Goal: Task Accomplishment & Management: Manage account settings

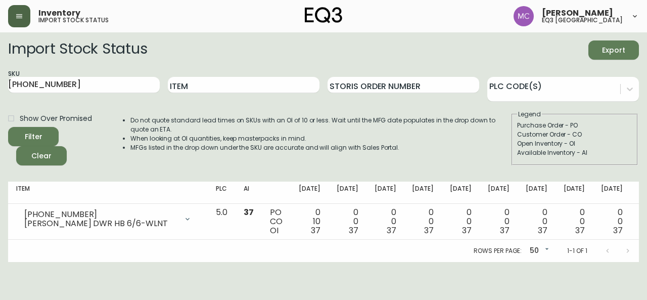
click at [21, 16] on icon "button" at bounding box center [19, 16] width 8 height 8
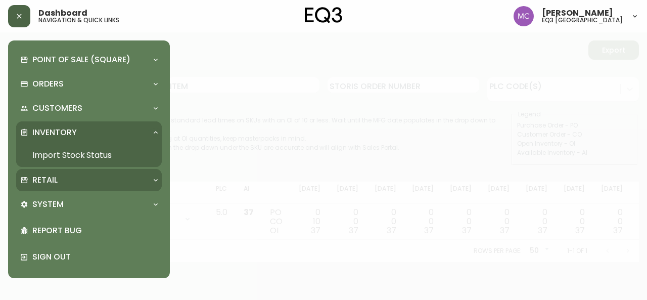
click at [49, 179] on p "Retail" at bounding box center [44, 179] width 25 height 11
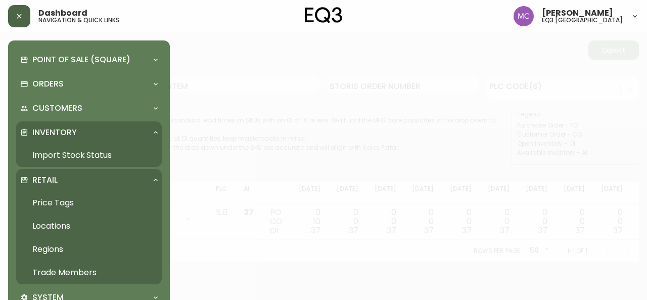
click at [72, 271] on link "Trade Members" at bounding box center [89, 272] width 146 height 23
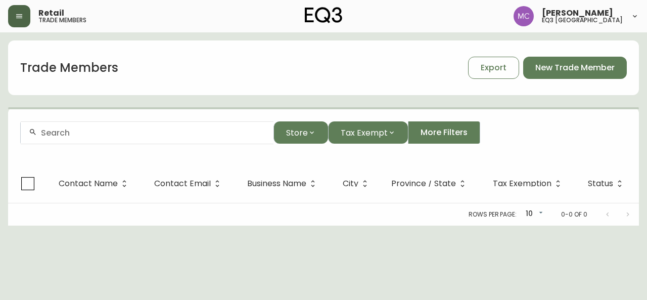
click at [95, 134] on input "text" at bounding box center [153, 133] width 224 height 10
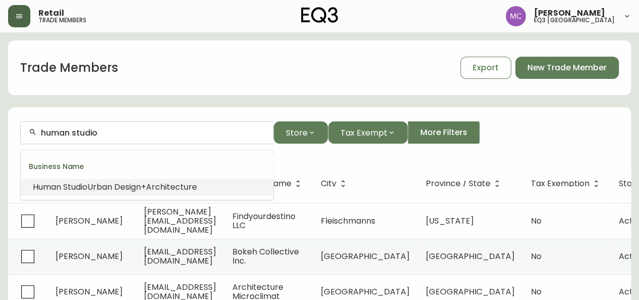
click at [50, 192] on span "Human" at bounding box center [47, 187] width 28 height 12
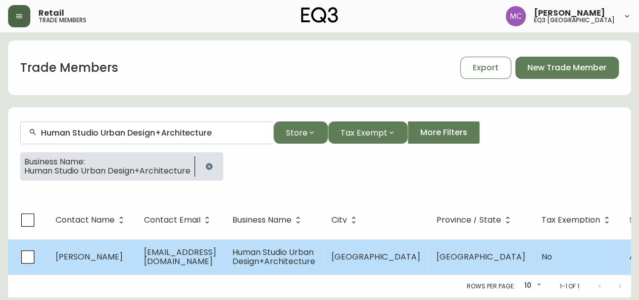
type input "Human Studio Urban Design+Architecture"
click at [75, 259] on span "[PERSON_NAME]" at bounding box center [89, 257] width 67 height 12
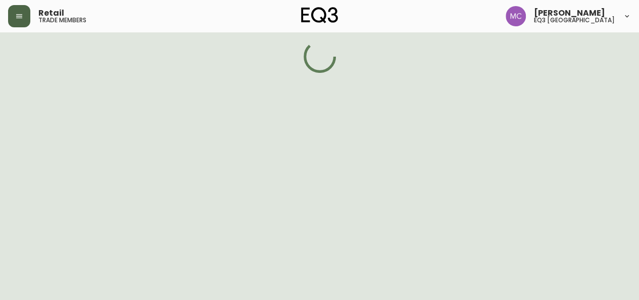
select select "BC"
select select "CA"
select select "CA_EN"
select select "Other"
select select "Architect"
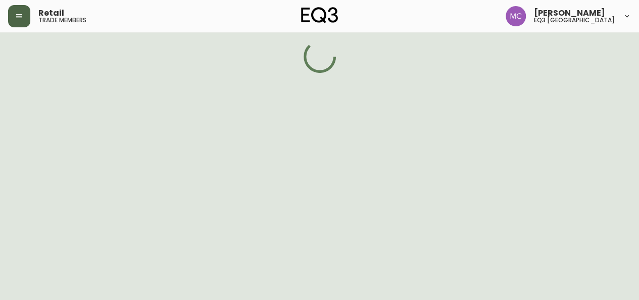
select select "false"
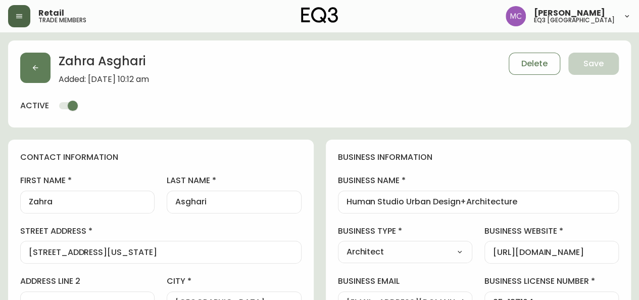
type input "EQ3 [GEOGRAPHIC_DATA]"
select select "cjw10z96p001r6gs00juufhhe"
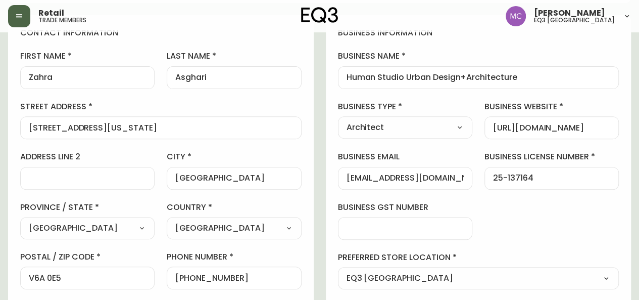
scroll to position [120, 0]
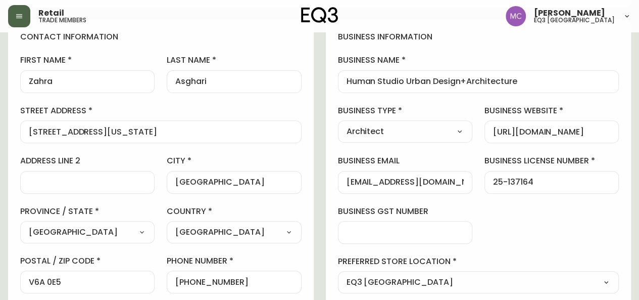
drag, startPoint x: 66, startPoint y: 76, endPoint x: 7, endPoint y: 77, distance: 59.1
drag, startPoint x: 213, startPoint y: 79, endPoint x: 167, endPoint y: 83, distance: 46.7
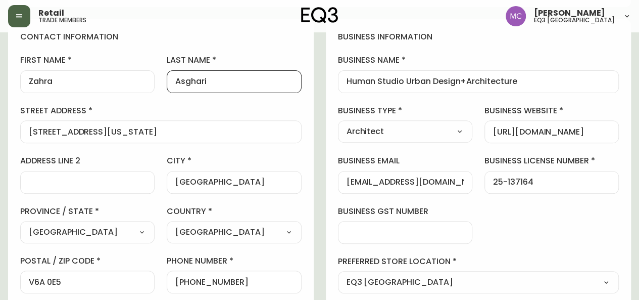
click at [167, 83] on div "Asghari" at bounding box center [234, 81] width 134 height 23
